Goal: Task Accomplishment & Management: Manage account settings

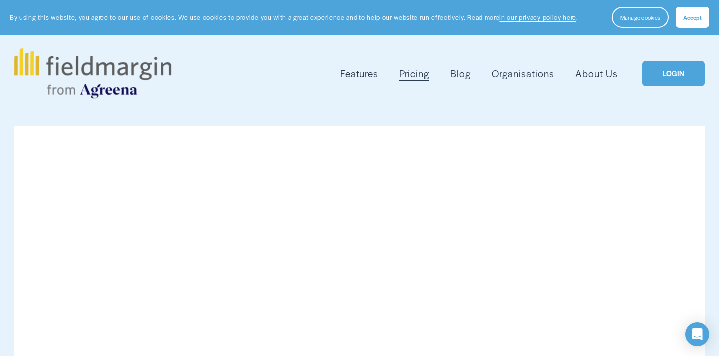
click at [683, 69] on link "LOGIN" at bounding box center [673, 73] width 62 height 25
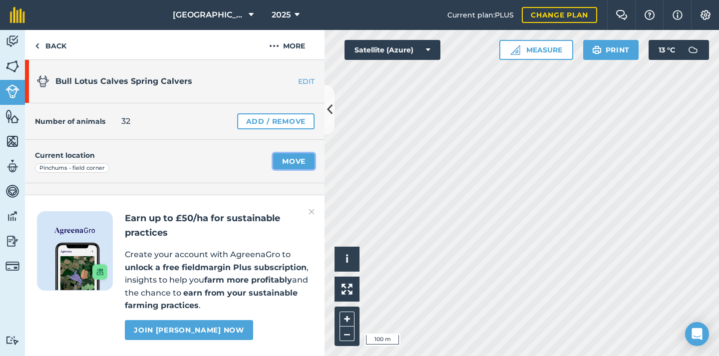
click at [291, 159] on link "Move" at bounding box center [293, 161] width 41 height 16
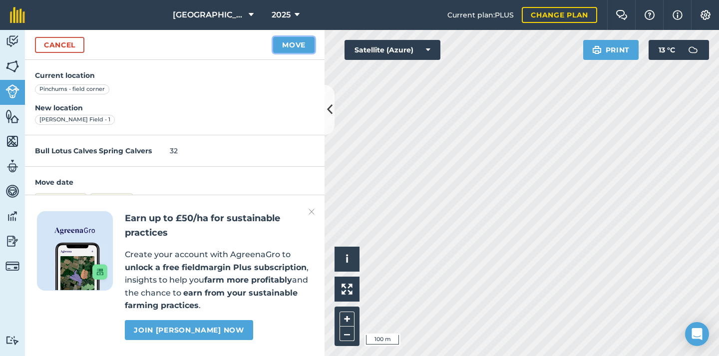
click at [285, 45] on button "Move" at bounding box center [293, 45] width 41 height 16
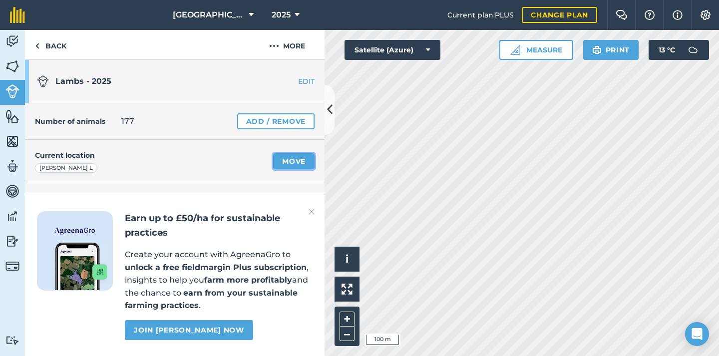
click at [300, 162] on link "Move" at bounding box center [293, 161] width 41 height 16
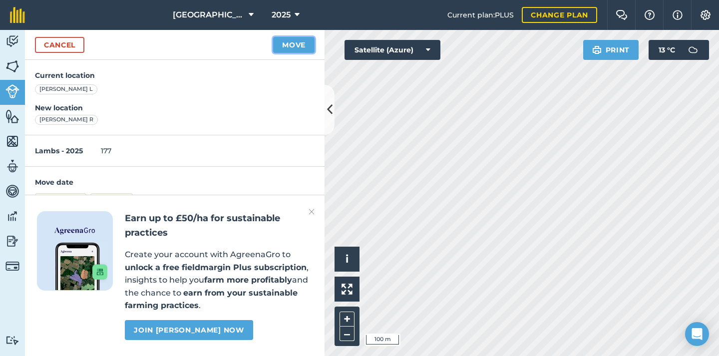
click at [285, 48] on button "Move" at bounding box center [293, 45] width 41 height 16
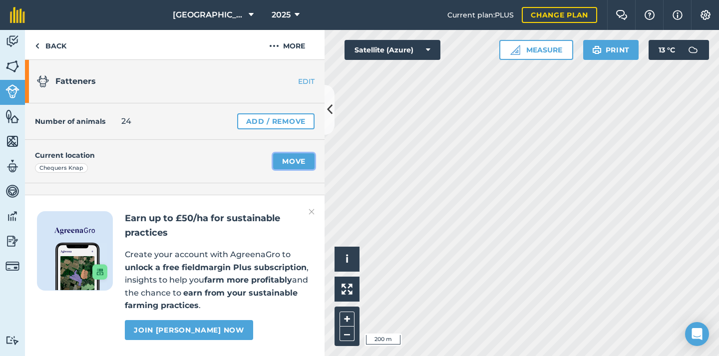
click at [305, 163] on link "Move" at bounding box center [293, 161] width 41 height 16
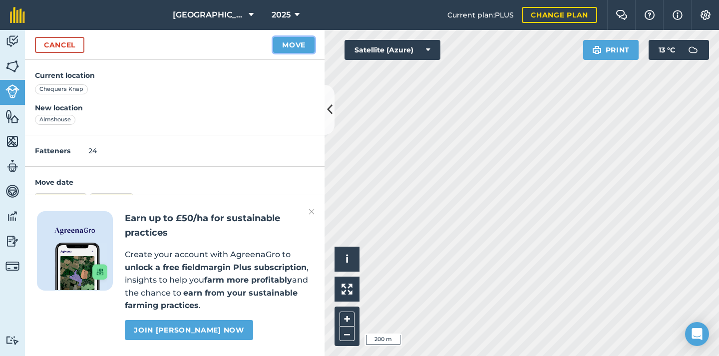
click at [287, 49] on button "Move" at bounding box center [293, 45] width 41 height 16
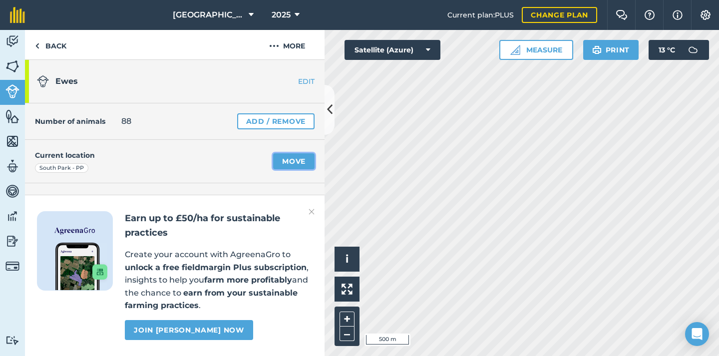
click at [291, 167] on link "Move" at bounding box center [293, 161] width 41 height 16
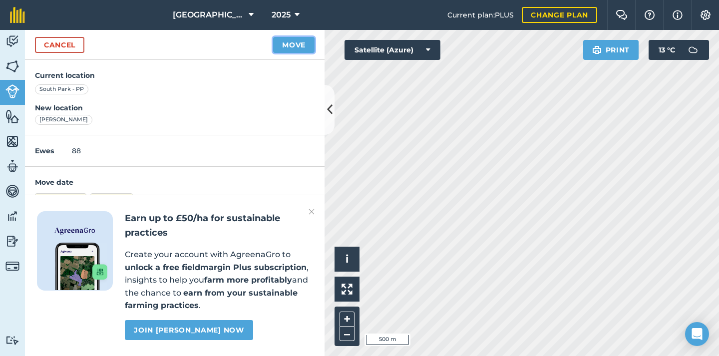
click at [282, 41] on button "Move" at bounding box center [293, 45] width 41 height 16
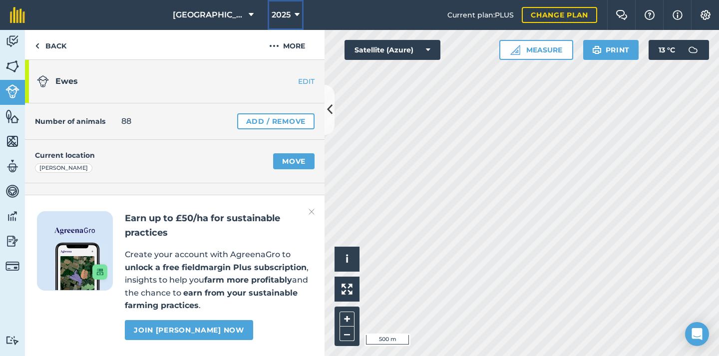
click at [288, 17] on span "2025" at bounding box center [281, 15] width 19 height 12
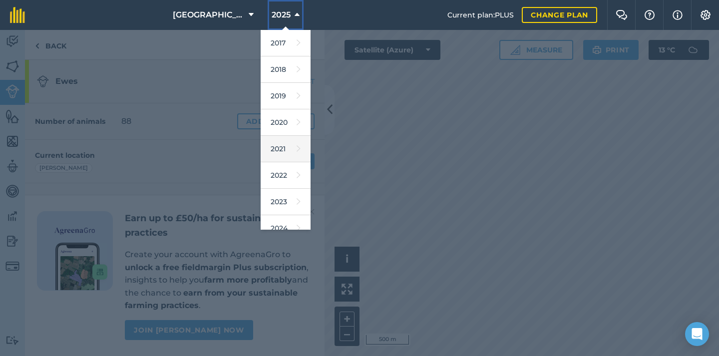
scroll to position [91, 0]
click at [286, 10] on span "2025" at bounding box center [281, 15] width 19 height 12
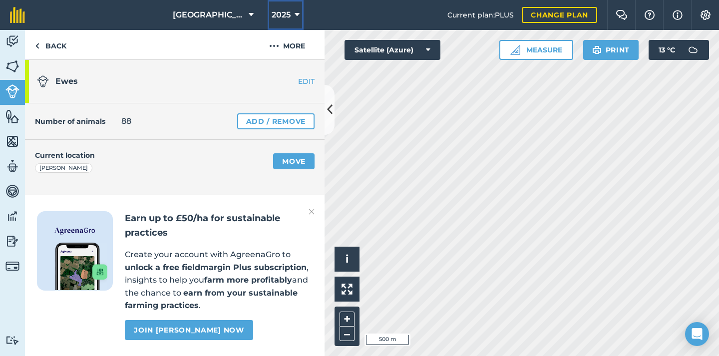
click at [286, 14] on span "2025" at bounding box center [281, 15] width 19 height 12
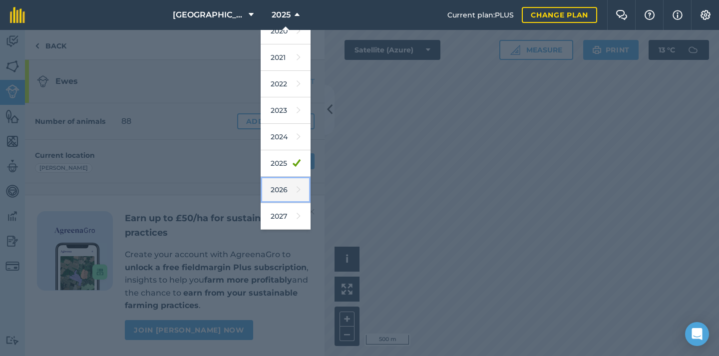
click at [285, 189] on link "2026" at bounding box center [286, 190] width 50 height 26
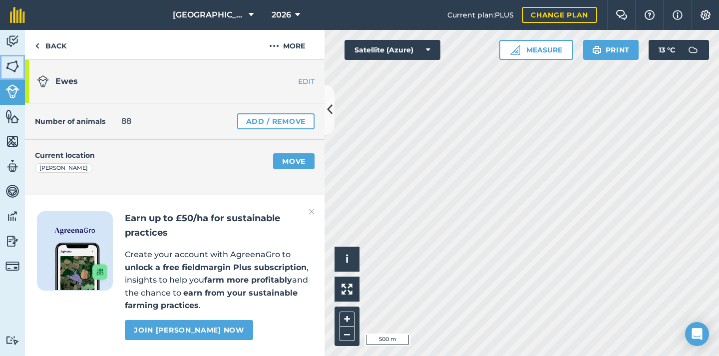
click at [7, 65] on img at bounding box center [12, 66] width 14 height 15
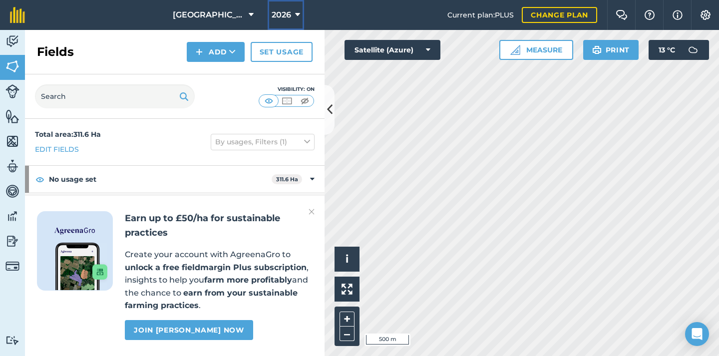
click at [288, 16] on span "2026" at bounding box center [281, 15] width 19 height 12
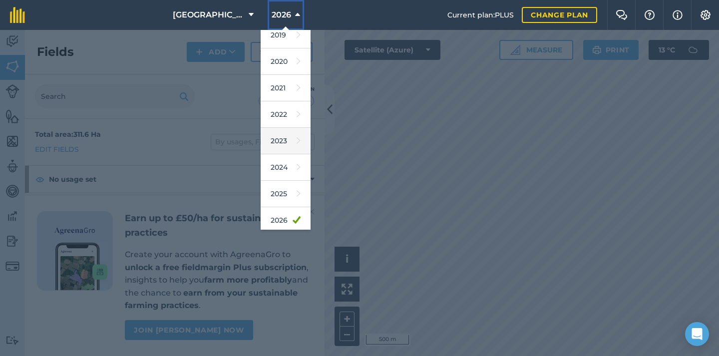
scroll to position [91, 0]
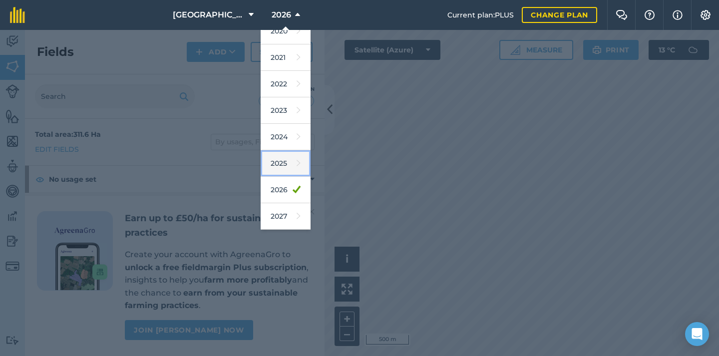
click at [287, 163] on link "2025" at bounding box center [286, 163] width 50 height 26
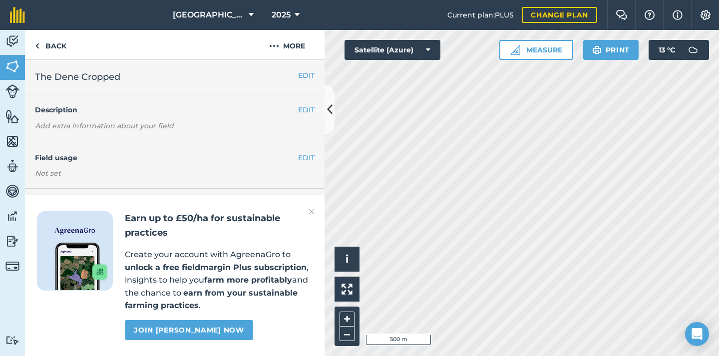
click at [311, 211] on img at bounding box center [312, 212] width 6 height 12
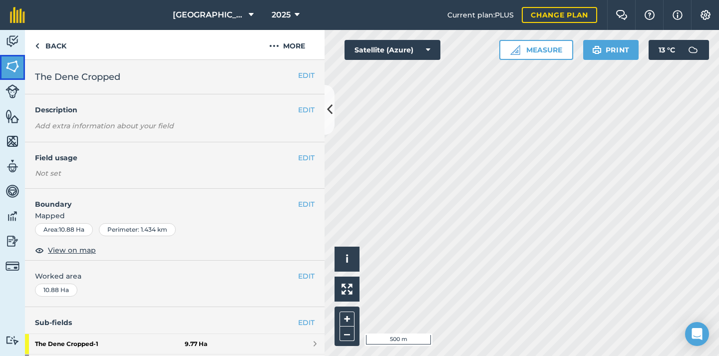
click at [13, 70] on img at bounding box center [12, 66] width 14 height 15
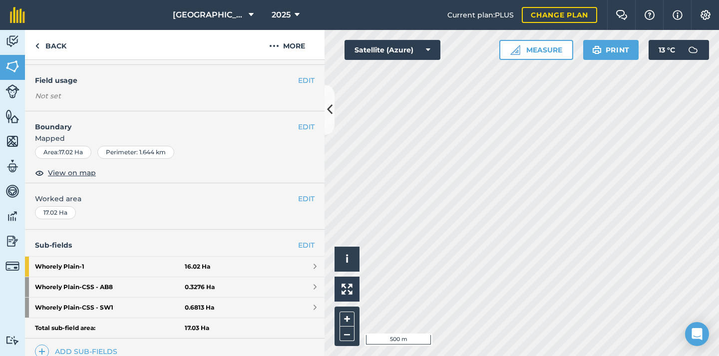
scroll to position [212, 0]
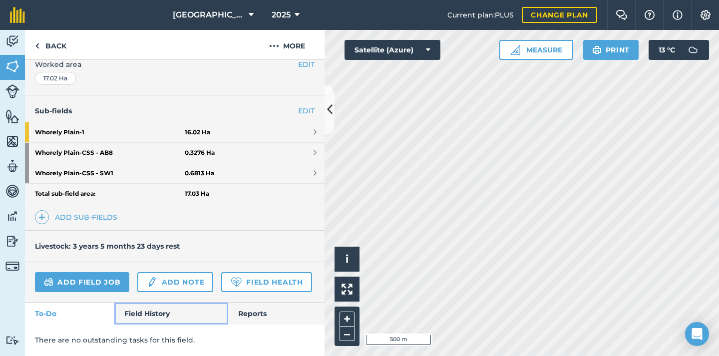
click at [135, 311] on link "Field History" at bounding box center [170, 314] width 113 height 22
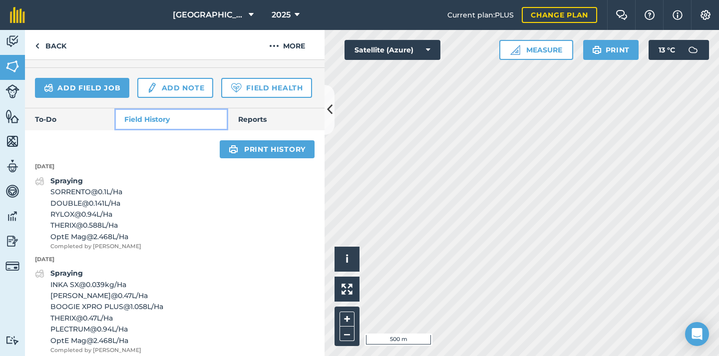
scroll to position [427, 0]
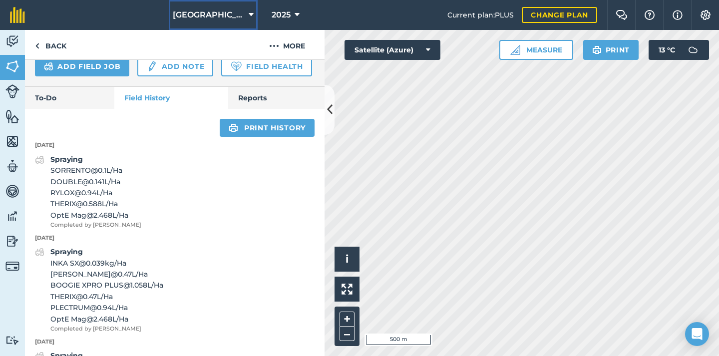
click at [223, 18] on span "[GEOGRAPHIC_DATA]" at bounding box center [209, 15] width 72 height 12
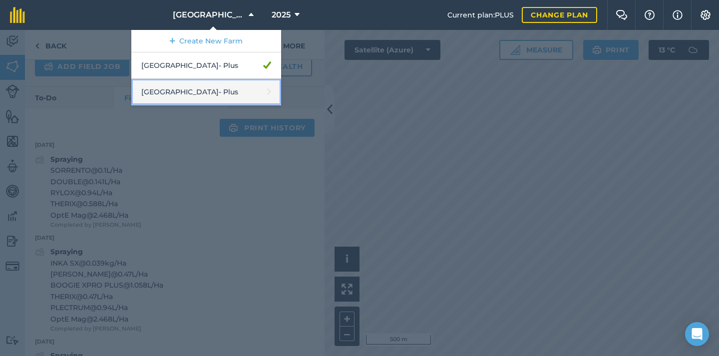
click at [205, 96] on link "[GEOGRAPHIC_DATA] - Plus" at bounding box center [206, 92] width 150 height 26
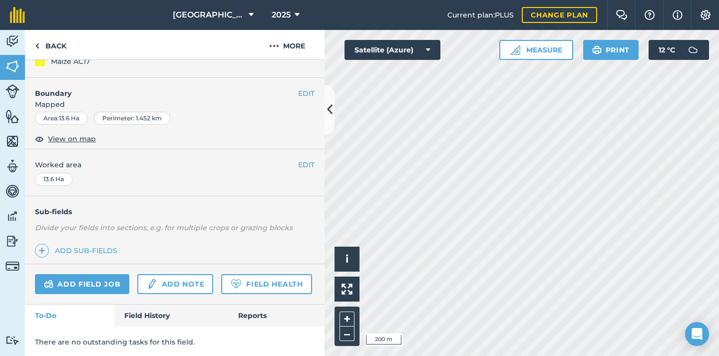
scroll to position [114, 0]
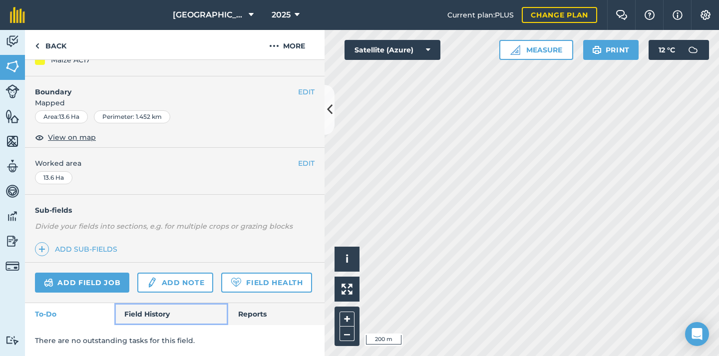
click at [161, 317] on link "Field History" at bounding box center [170, 314] width 113 height 22
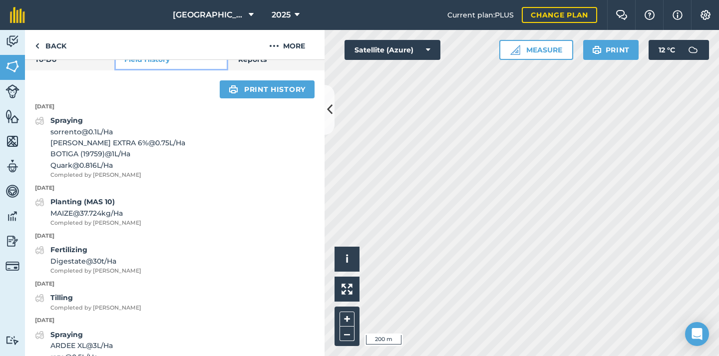
scroll to position [329, 0]
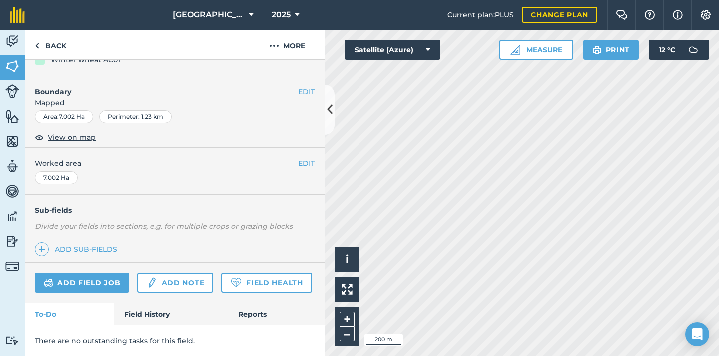
scroll to position [114, 0]
click at [154, 309] on link "Field History" at bounding box center [170, 314] width 113 height 22
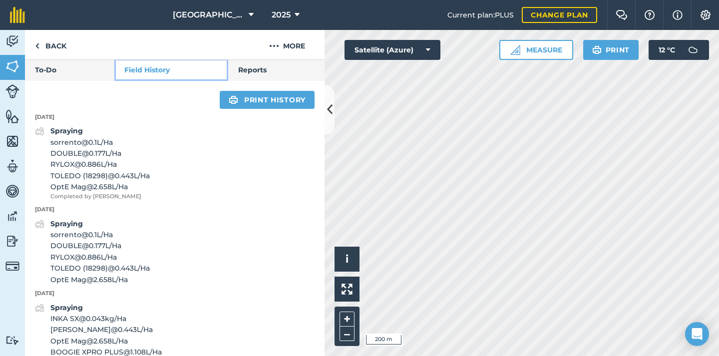
scroll to position [383, 0]
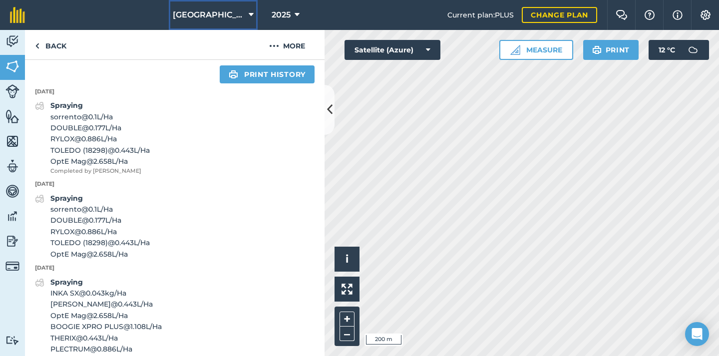
click at [206, 15] on span "[GEOGRAPHIC_DATA]" at bounding box center [209, 15] width 72 height 12
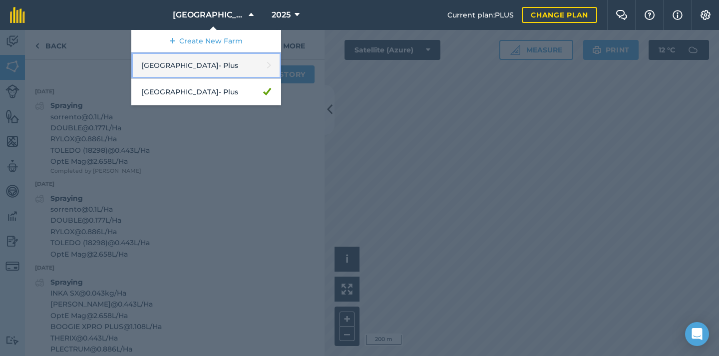
click at [223, 67] on link "Buckmoorend Farm - Plus" at bounding box center [206, 65] width 150 height 26
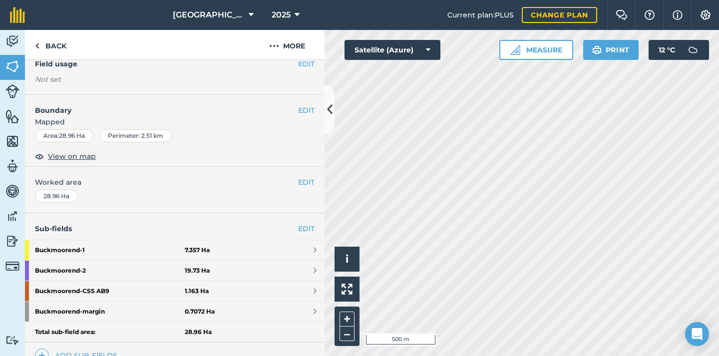
scroll to position [200, 0]
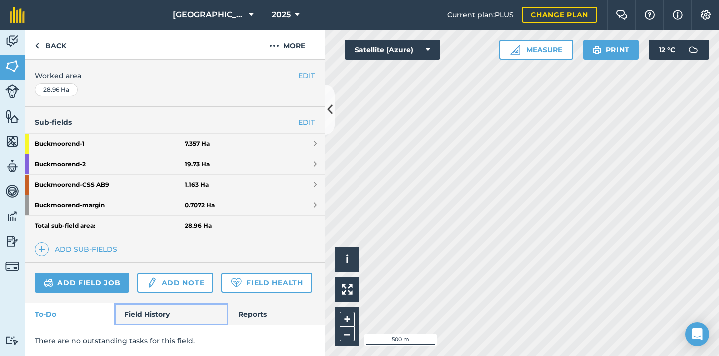
click at [139, 311] on link "Field History" at bounding box center [170, 314] width 113 height 22
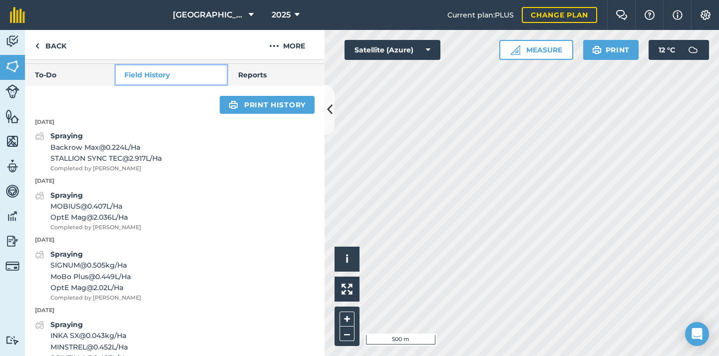
scroll to position [416, 0]
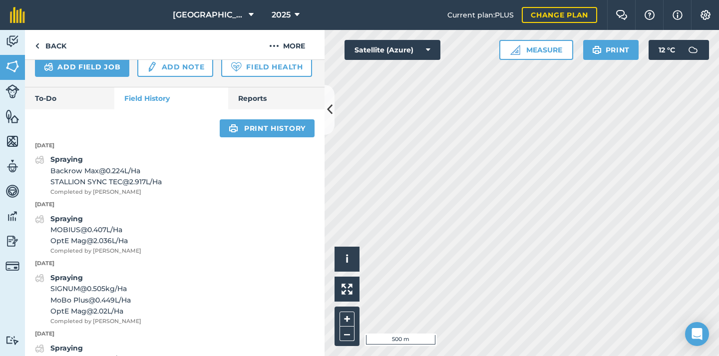
scroll to position [200, 0]
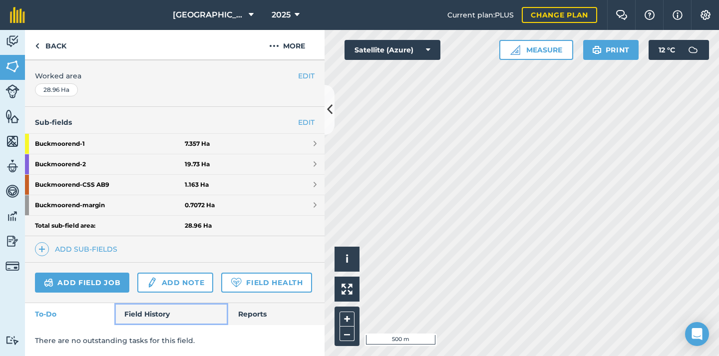
click at [158, 318] on link "Field History" at bounding box center [170, 314] width 113 height 22
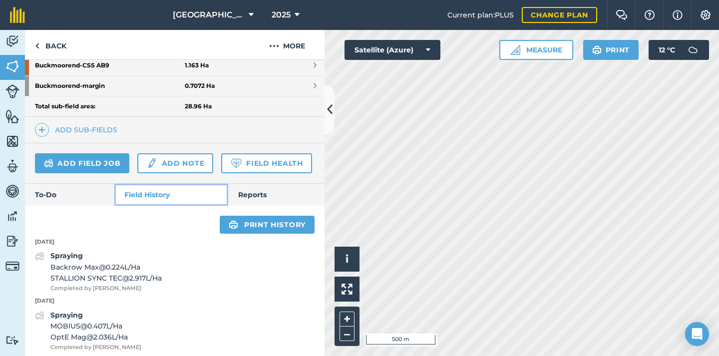
scroll to position [308, 0]
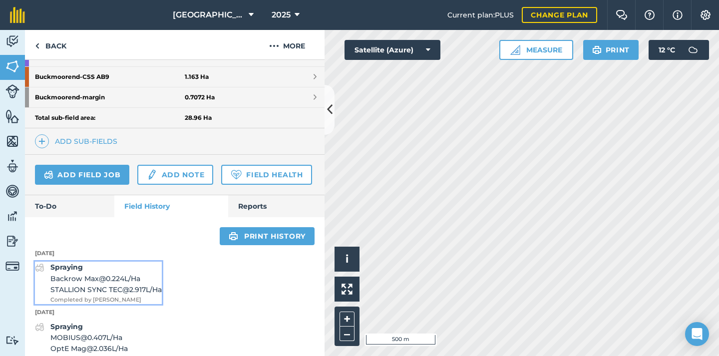
click at [86, 283] on span "Backrow Max @ 0.224 L / Ha" at bounding box center [105, 278] width 111 height 11
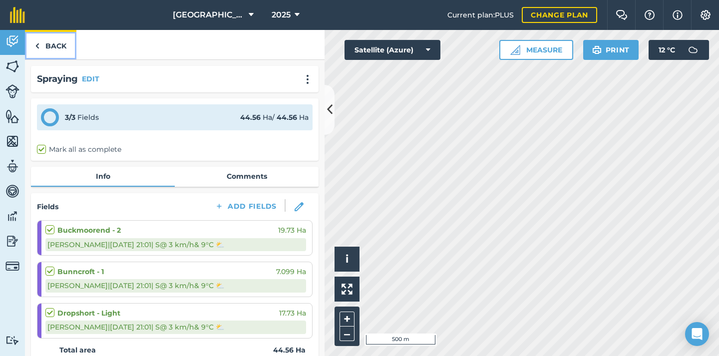
click at [53, 46] on link "Back" at bounding box center [50, 44] width 51 height 29
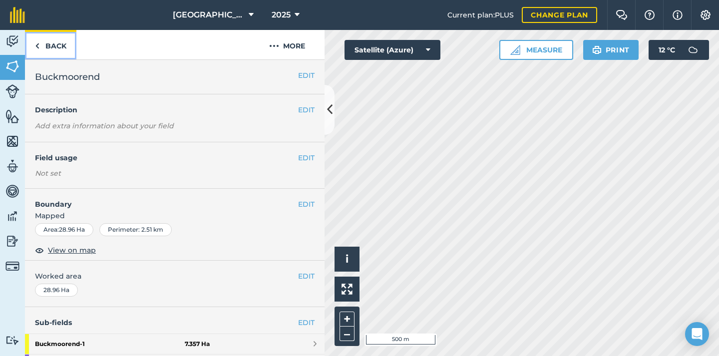
click at [44, 41] on link "Back" at bounding box center [50, 44] width 51 height 29
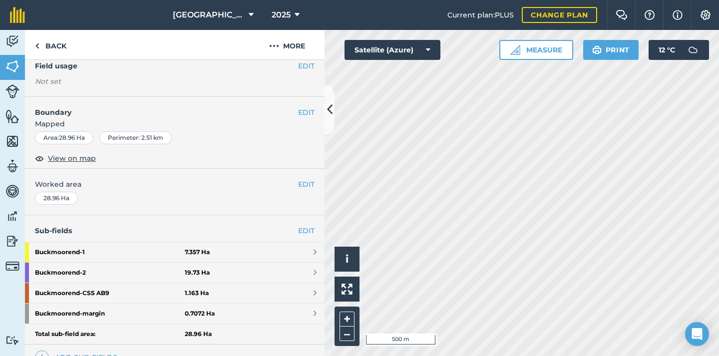
scroll to position [200, 0]
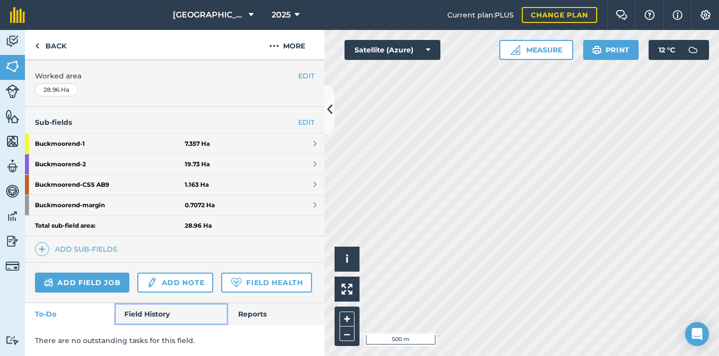
click at [147, 312] on link "Field History" at bounding box center [170, 314] width 113 height 22
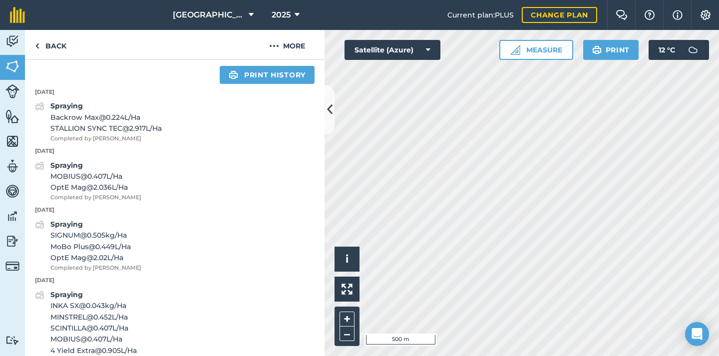
scroll to position [470, 0]
click at [99, 179] on span "MOBIUS @ 0.407 L / Ha" at bounding box center [95, 175] width 91 height 11
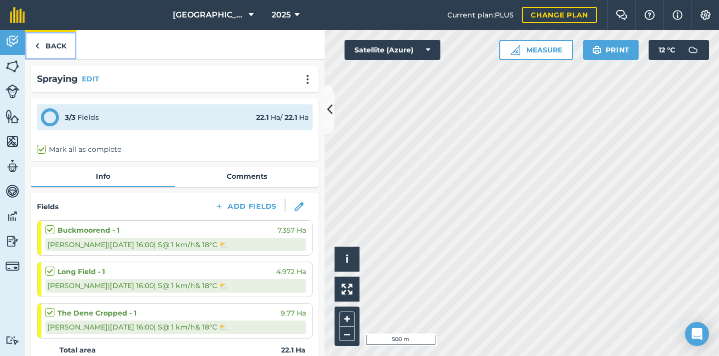
click at [49, 50] on link "Back" at bounding box center [50, 44] width 51 height 29
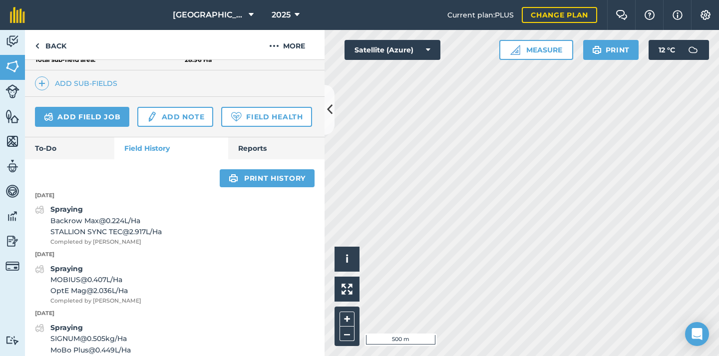
scroll to position [377, 0]
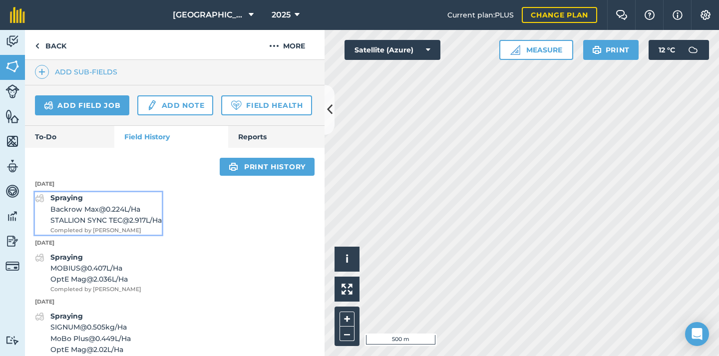
click at [79, 212] on span "Backrow Max @ 0.224 L / Ha" at bounding box center [105, 209] width 111 height 11
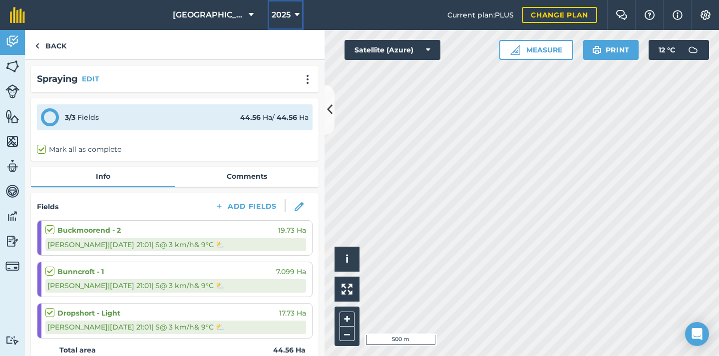
click at [303, 12] on button "2025" at bounding box center [286, 15] width 36 height 30
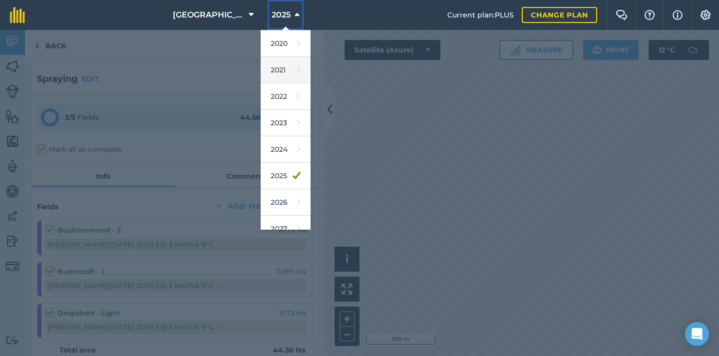
scroll to position [91, 0]
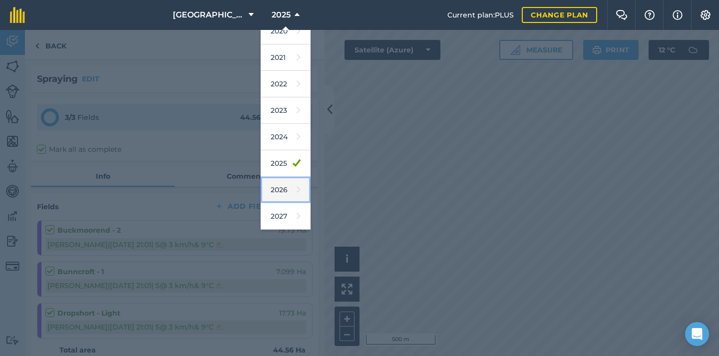
click at [284, 190] on link "2026" at bounding box center [286, 190] width 50 height 26
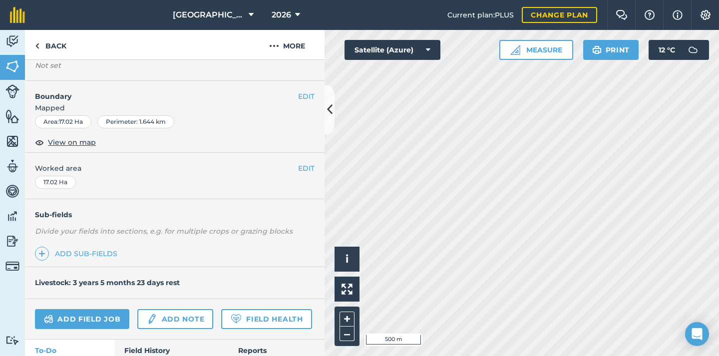
scroll to position [144, 0]
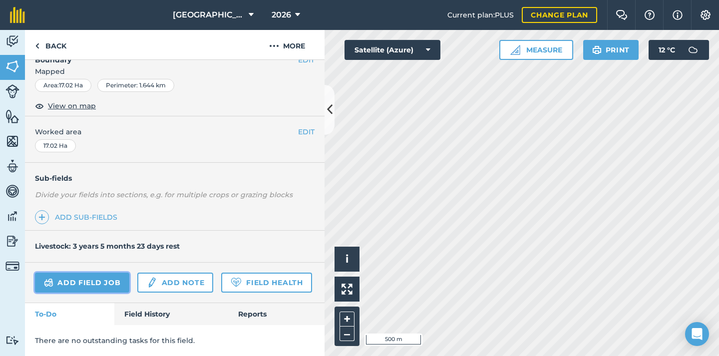
click at [90, 288] on link "Add field job" at bounding box center [82, 283] width 94 height 20
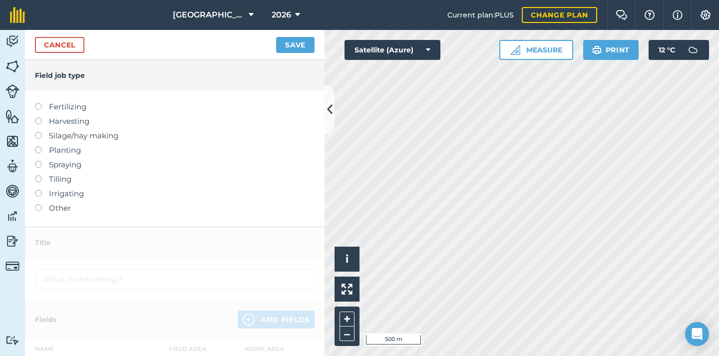
click at [36, 146] on label at bounding box center [42, 146] width 14 height 0
type input "Planting"
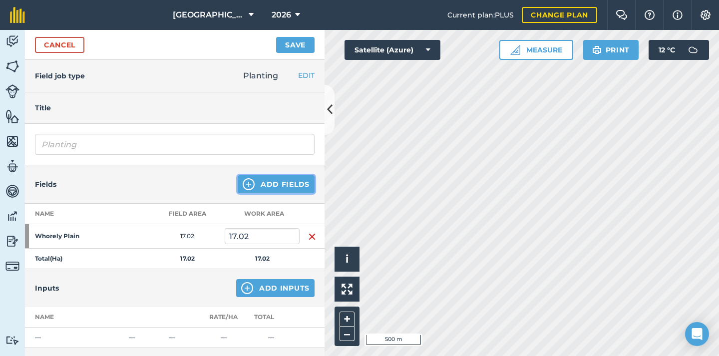
click at [281, 186] on button "Add Fields" at bounding box center [276, 184] width 77 height 18
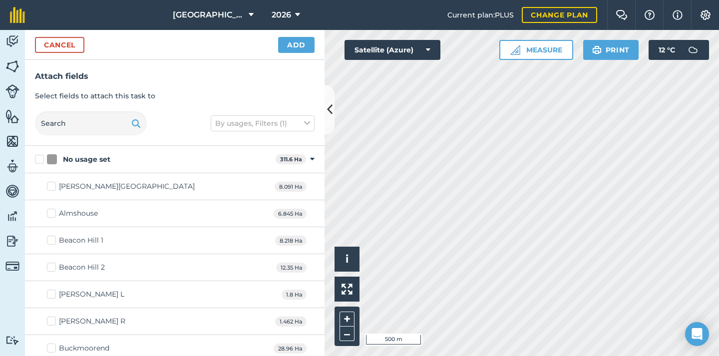
checkbox input "true"
click at [58, 45] on button "Cancel" at bounding box center [59, 45] width 49 height 16
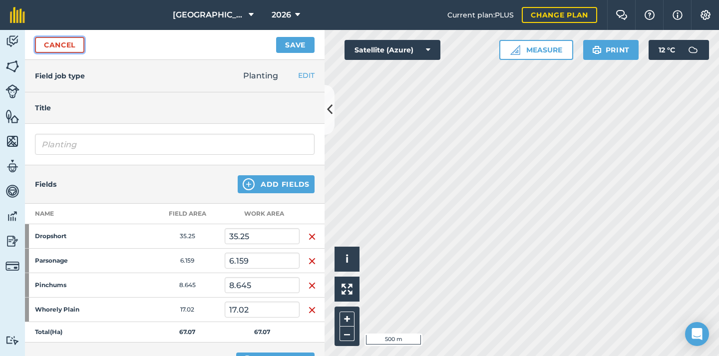
click at [58, 45] on link "Cancel" at bounding box center [59, 45] width 49 height 16
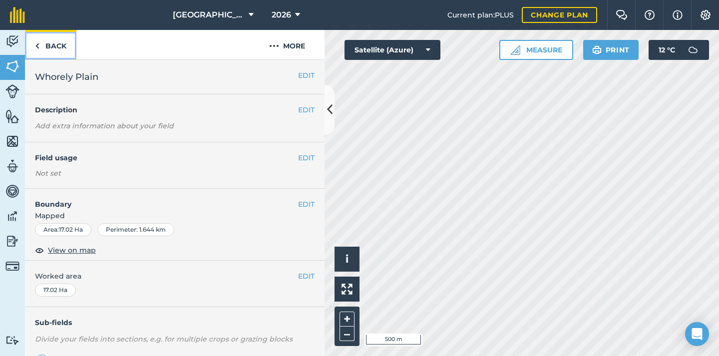
click at [55, 48] on link "Back" at bounding box center [50, 44] width 51 height 29
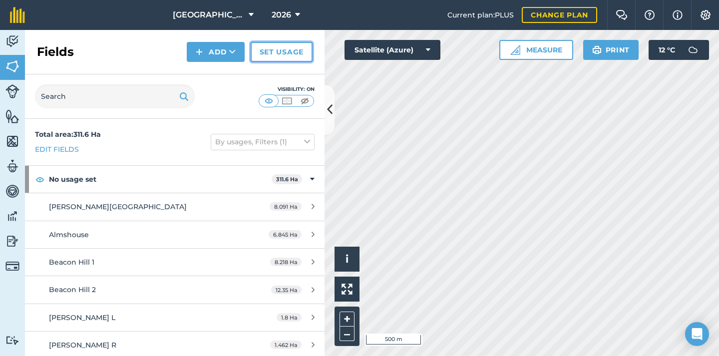
click at [274, 54] on link "Set usage" at bounding box center [282, 52] width 62 height 20
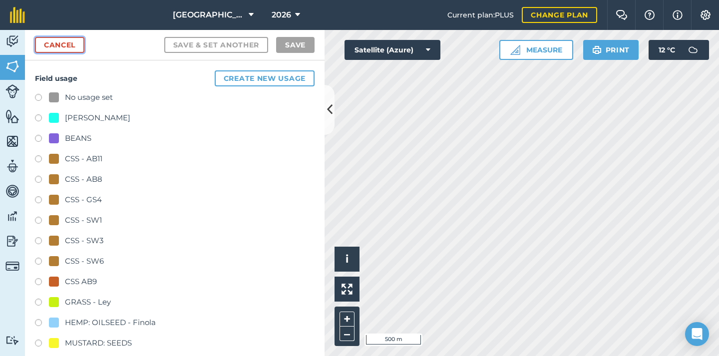
click at [58, 48] on link "Cancel" at bounding box center [59, 45] width 49 height 16
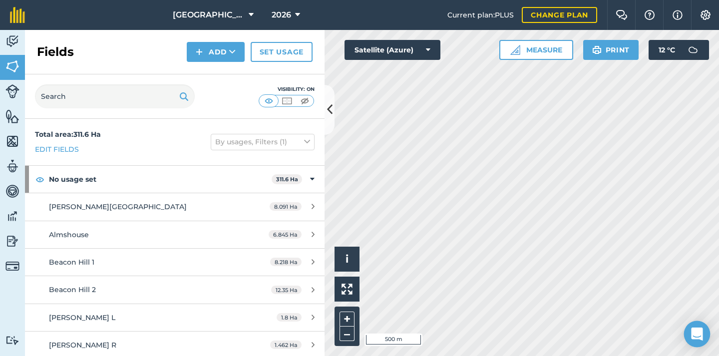
click at [695, 336] on icon "Open Intercom Messenger" at bounding box center [696, 333] width 13 height 13
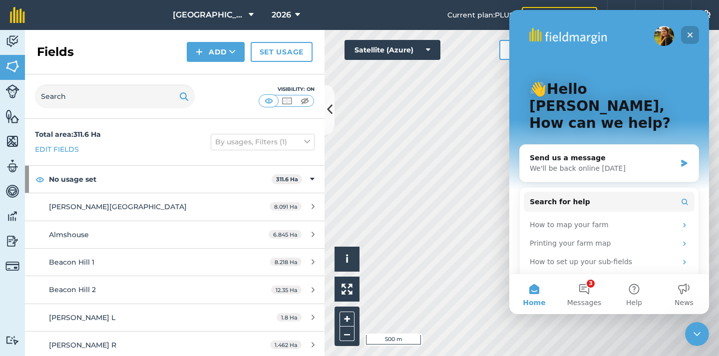
click at [694, 32] on div "Close" at bounding box center [690, 35] width 18 height 18
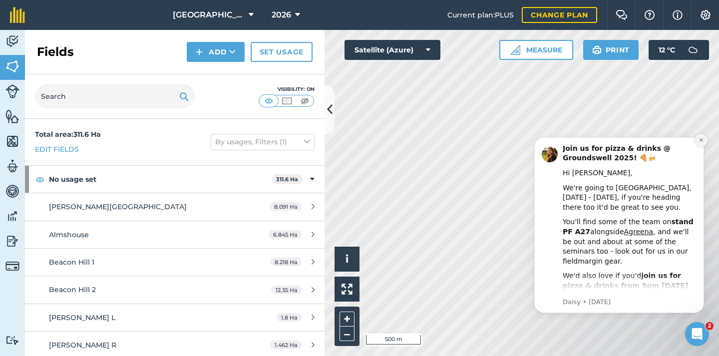
click at [699, 140] on icon "Dismiss notification" at bounding box center [700, 139] width 5 height 5
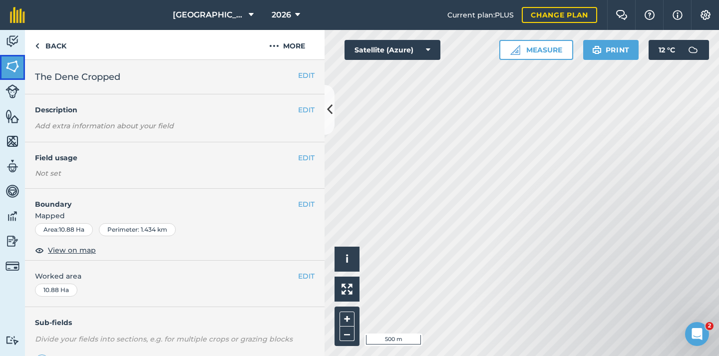
click at [8, 68] on img at bounding box center [12, 66] width 14 height 15
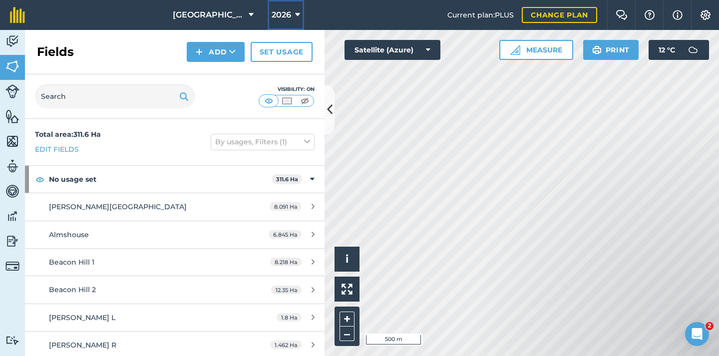
click at [287, 17] on span "2026" at bounding box center [281, 15] width 19 height 12
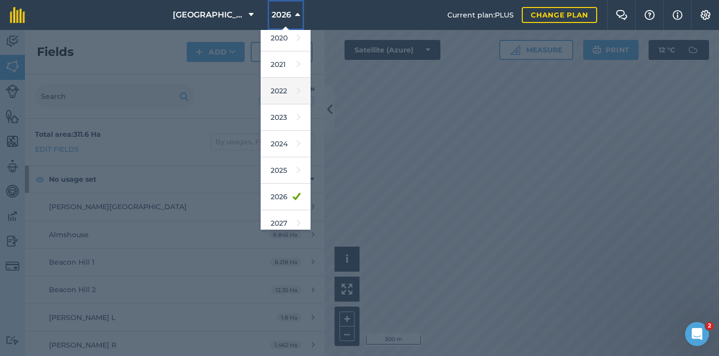
scroll to position [91, 0]
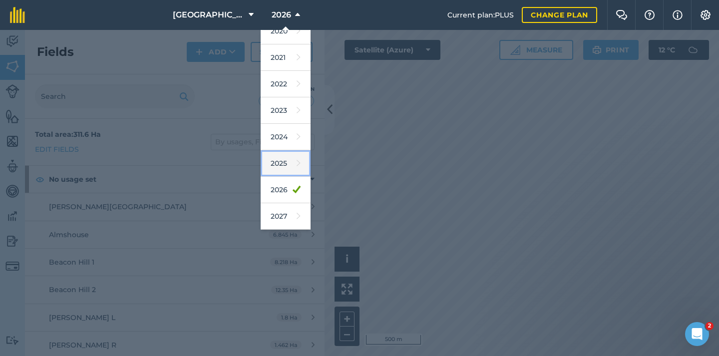
click at [289, 164] on link "2025" at bounding box center [286, 163] width 50 height 26
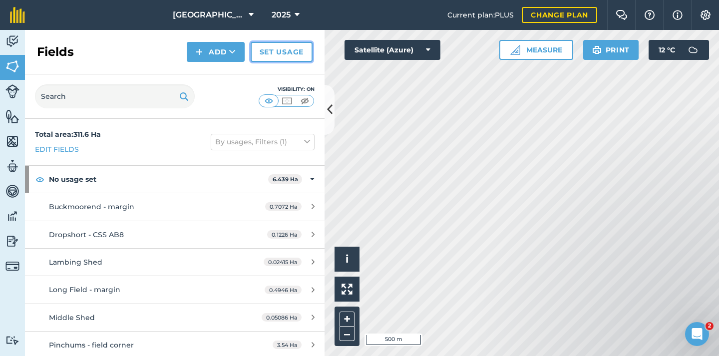
click at [283, 54] on link "Set usage" at bounding box center [282, 52] width 62 height 20
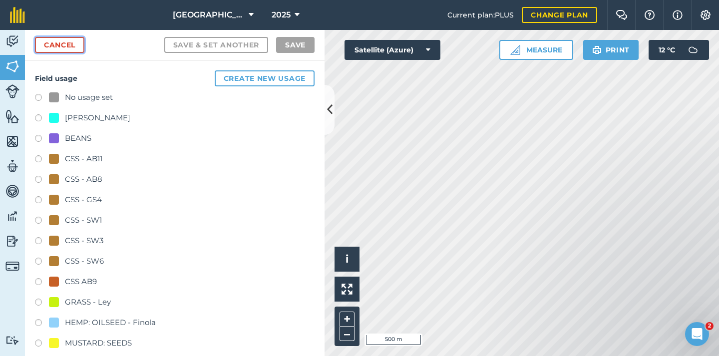
click at [61, 46] on link "Cancel" at bounding box center [59, 45] width 49 height 16
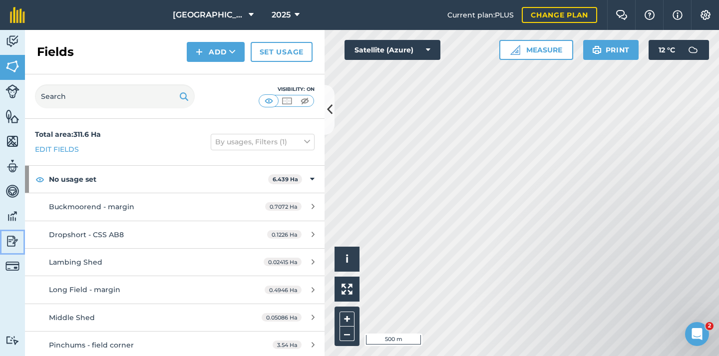
click at [13, 241] on img at bounding box center [12, 241] width 14 height 15
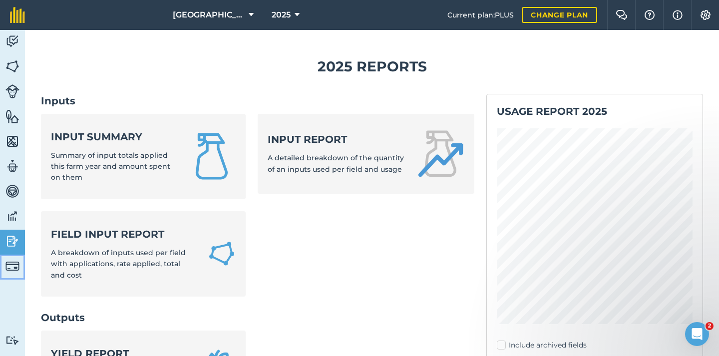
click at [11, 266] on img at bounding box center [12, 266] width 14 height 14
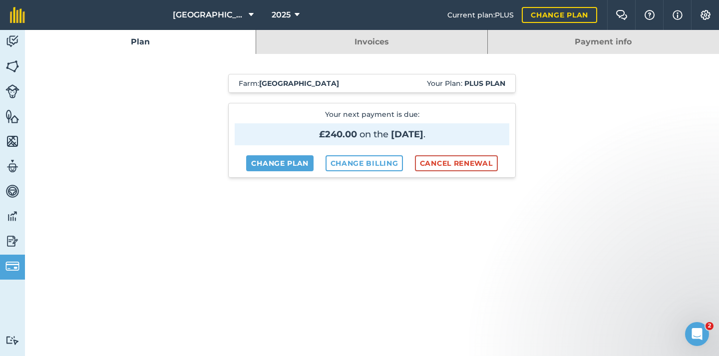
click at [379, 47] on link "Invoices" at bounding box center [371, 42] width 231 height 24
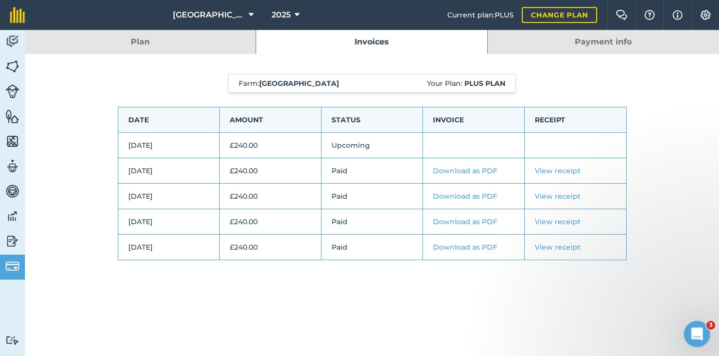
click at [695, 335] on icon "Open Intercom Messenger" at bounding box center [695, 332] width 16 height 16
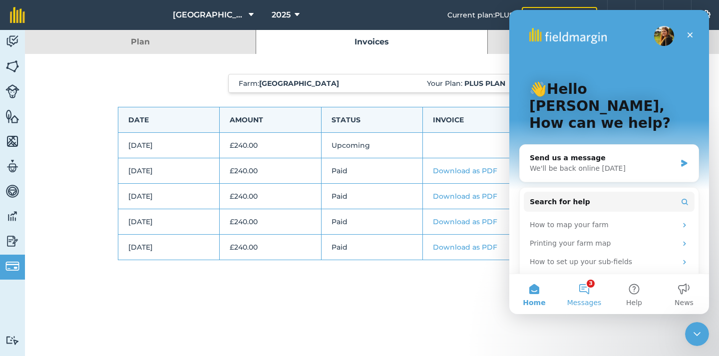
click at [581, 292] on button "3 Messages" at bounding box center [584, 294] width 50 height 40
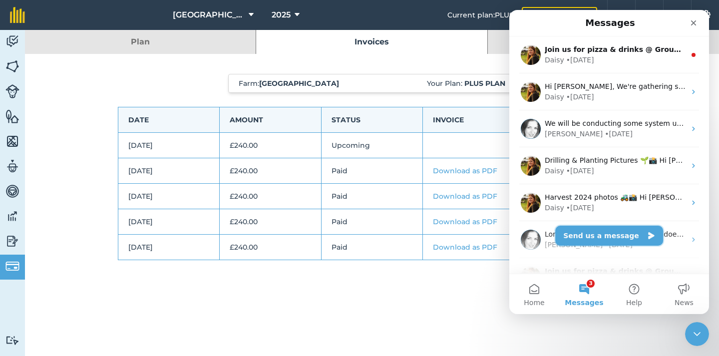
click at [609, 235] on button "Send us a message" at bounding box center [609, 236] width 108 height 20
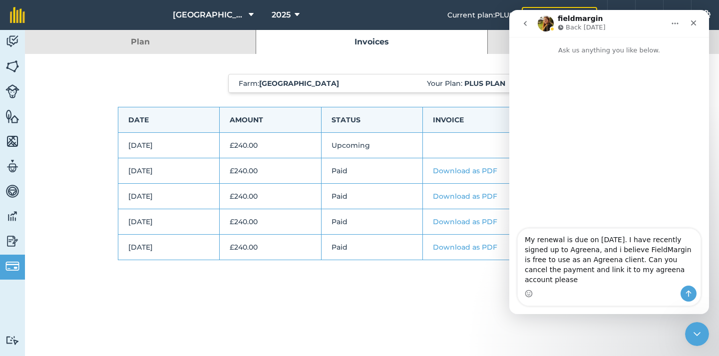
type textarea "My renewal is due on [DATE]. I have recently signed up to Agreena, and i believ…"
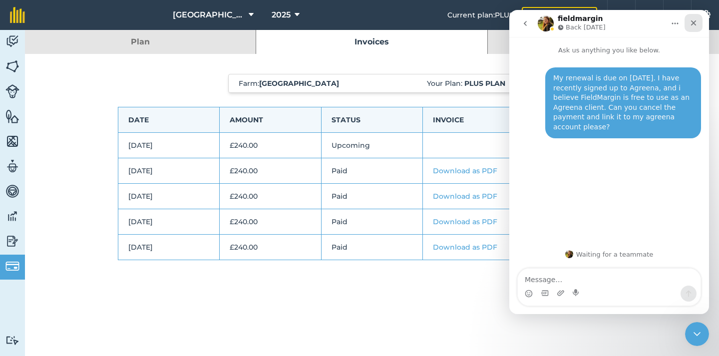
click at [691, 21] on icon "Close" at bounding box center [693, 23] width 8 height 8
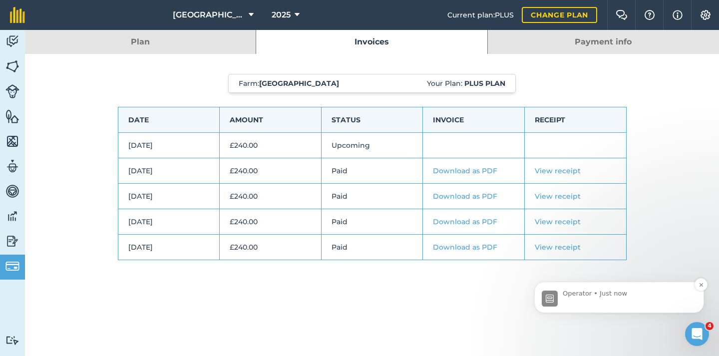
click at [638, 295] on p "Operator • Just now" at bounding box center [627, 293] width 129 height 9
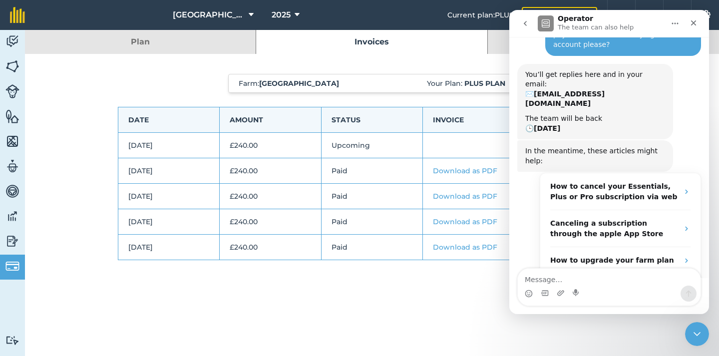
scroll to position [84, 0]
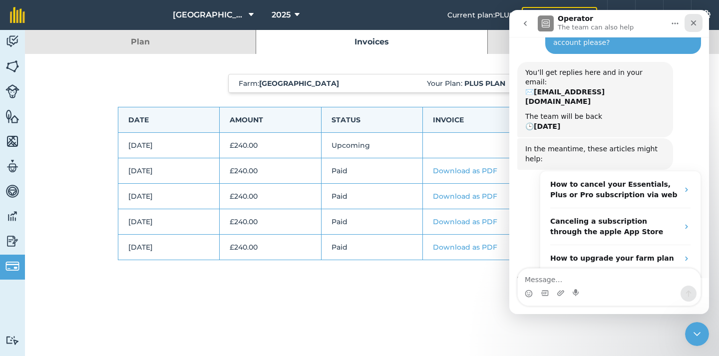
click at [693, 21] on icon "Close" at bounding box center [693, 23] width 8 height 8
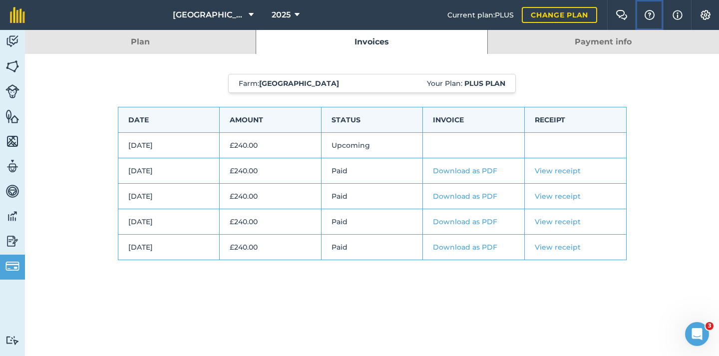
click at [652, 18] on img at bounding box center [649, 15] width 12 height 10
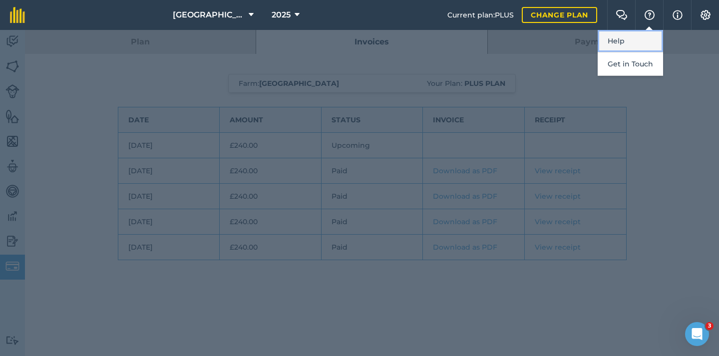
click at [638, 45] on link "Help" at bounding box center [630, 41] width 65 height 22
click at [15, 16] on img at bounding box center [17, 15] width 15 height 16
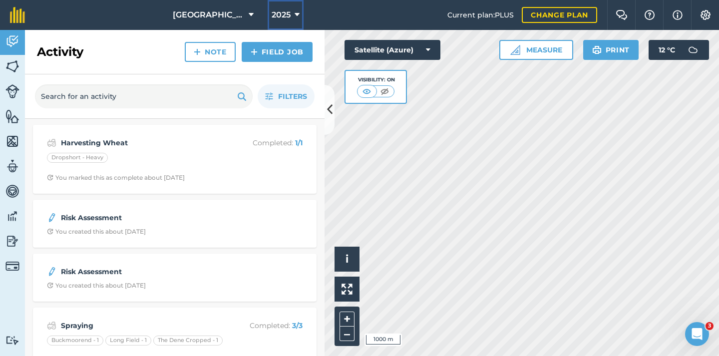
click at [302, 10] on button "2025" at bounding box center [286, 15] width 36 height 30
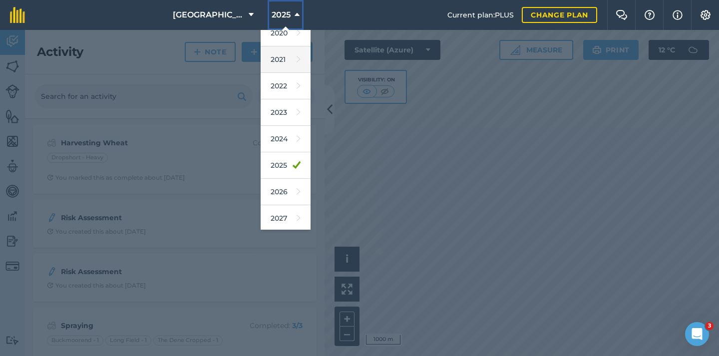
scroll to position [91, 0]
click at [285, 189] on link "2026" at bounding box center [286, 190] width 50 height 26
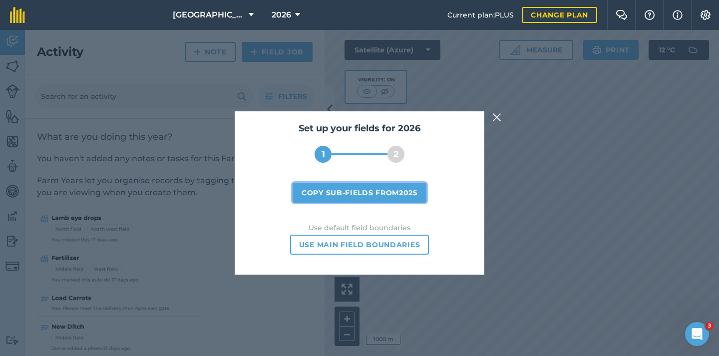
click at [365, 193] on button "Copy sub-fields from 2025" at bounding box center [360, 193] width 134 height 20
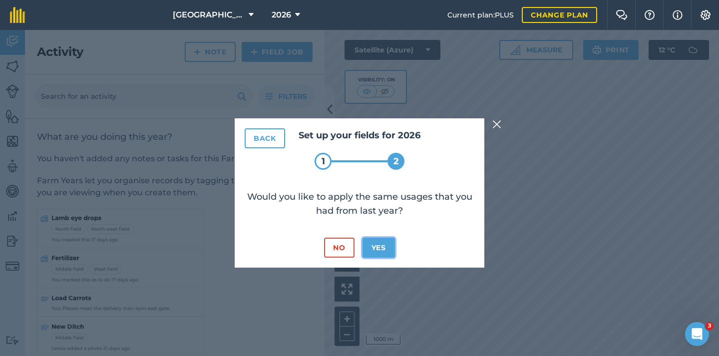
click at [381, 245] on button "Yes" at bounding box center [378, 248] width 32 height 20
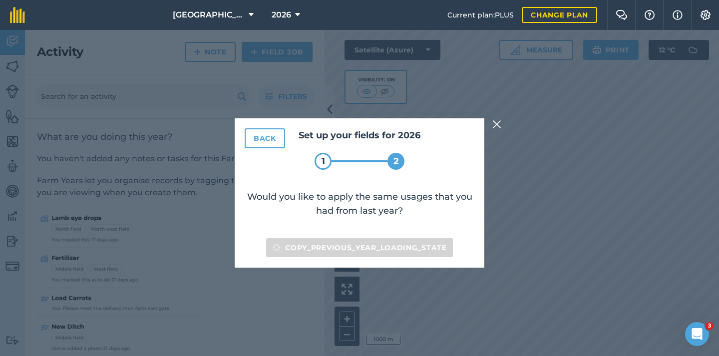
click at [497, 122] on img at bounding box center [496, 124] width 9 height 12
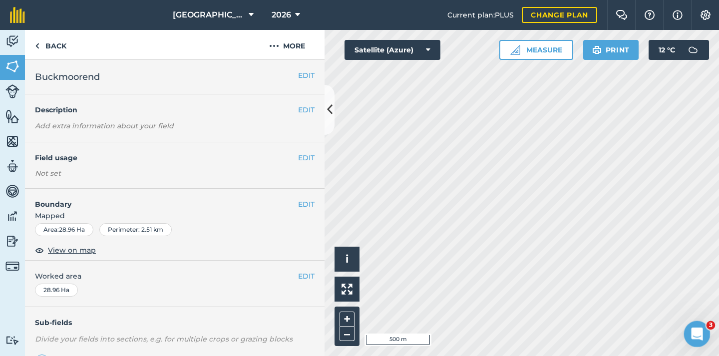
click at [704, 335] on div "Open Intercom Messenger" at bounding box center [695, 332] width 33 height 33
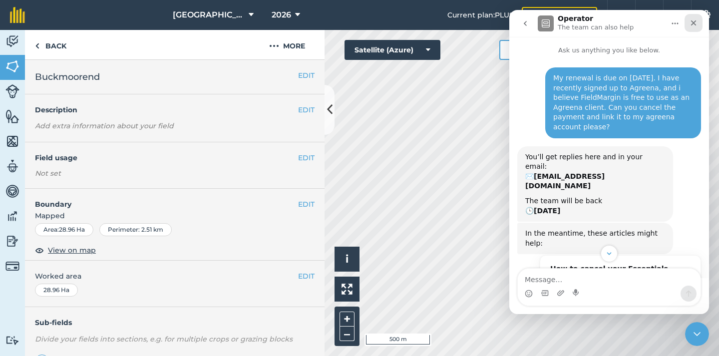
click at [699, 25] on div "Close" at bounding box center [693, 23] width 18 height 18
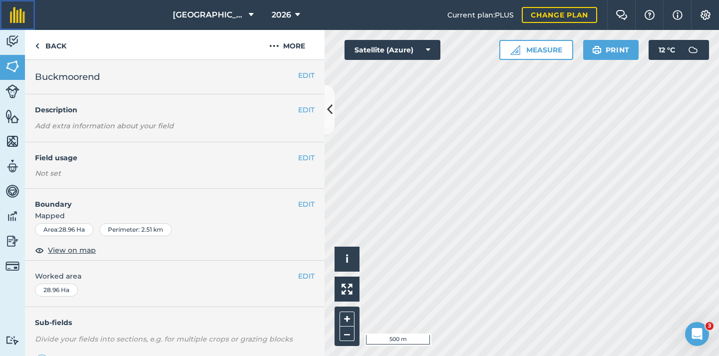
click at [24, 14] on img at bounding box center [17, 15] width 15 height 16
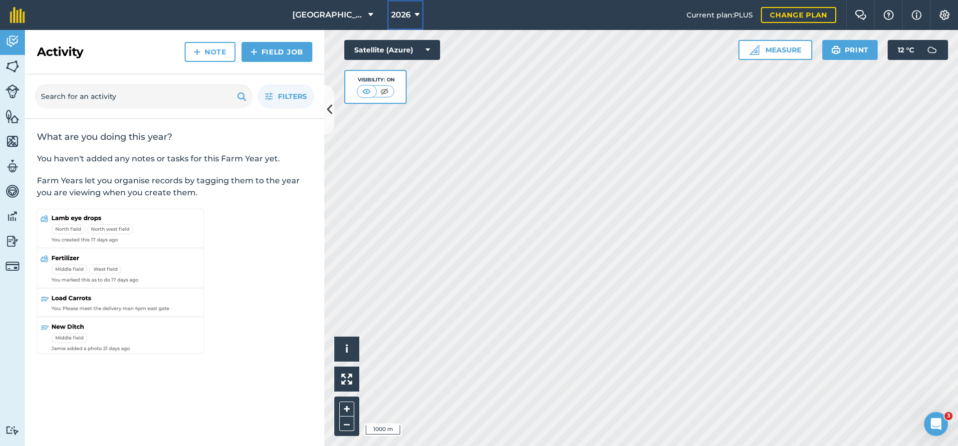
click at [397, 17] on span "2026" at bounding box center [400, 15] width 19 height 12
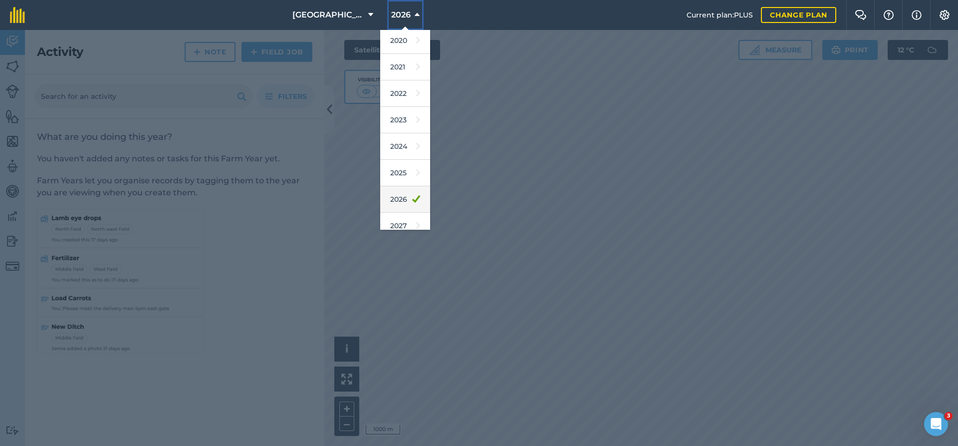
scroll to position [91, 0]
click at [407, 167] on link "2025" at bounding box center [405, 163] width 50 height 26
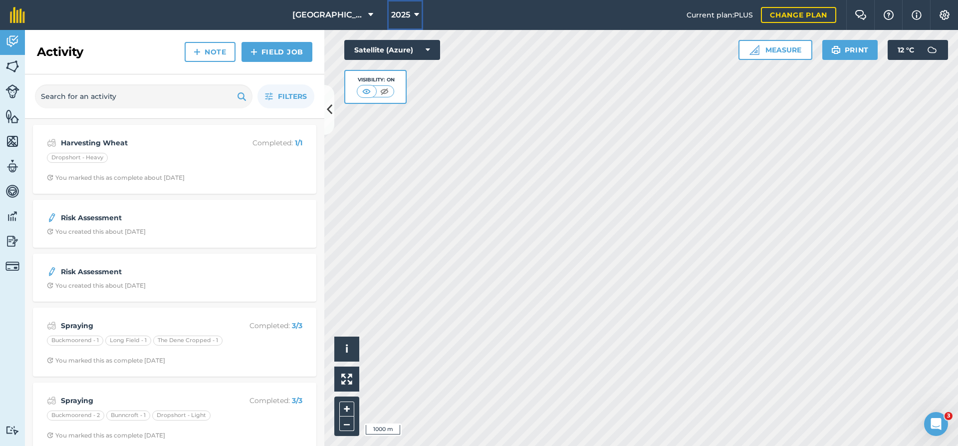
click at [414, 18] on icon at bounding box center [416, 15] width 5 height 12
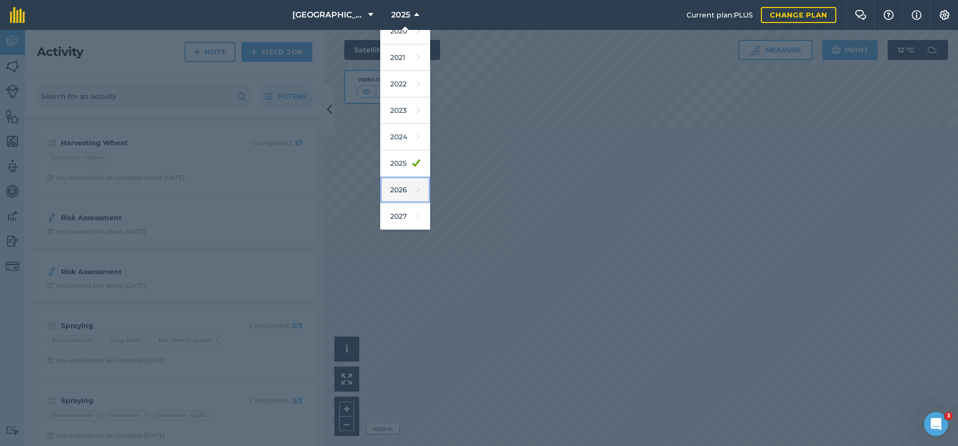
click at [410, 188] on link "2026" at bounding box center [405, 190] width 50 height 26
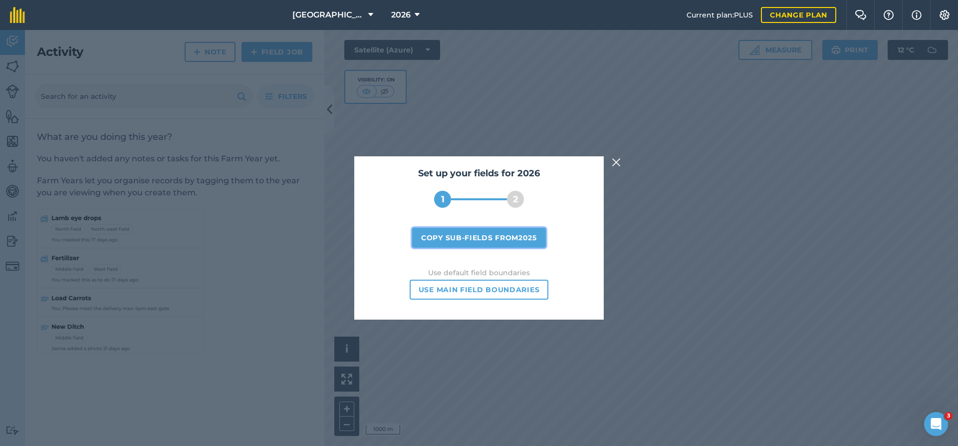
click at [460, 239] on button "Copy sub-fields from 2025" at bounding box center [479, 238] width 134 height 20
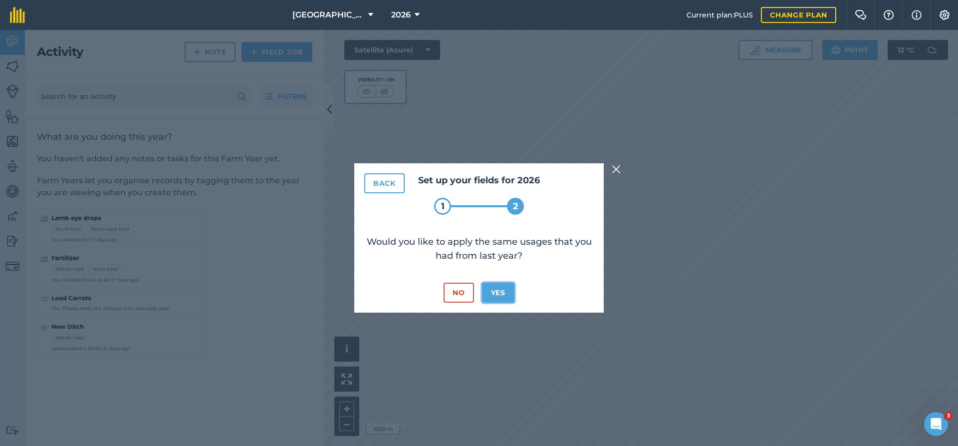
click at [499, 294] on button "Yes" at bounding box center [498, 293] width 32 height 20
